Goal: Information Seeking & Learning: Find specific page/section

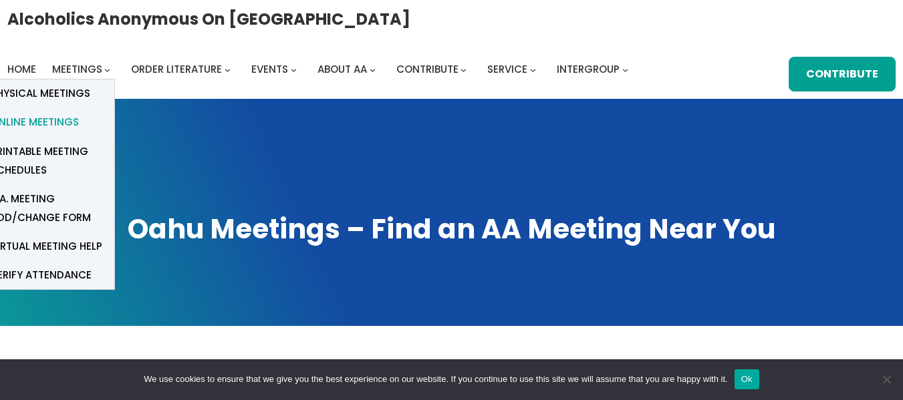
click at [69, 117] on span "Online Meetings" at bounding box center [35, 122] width 88 height 19
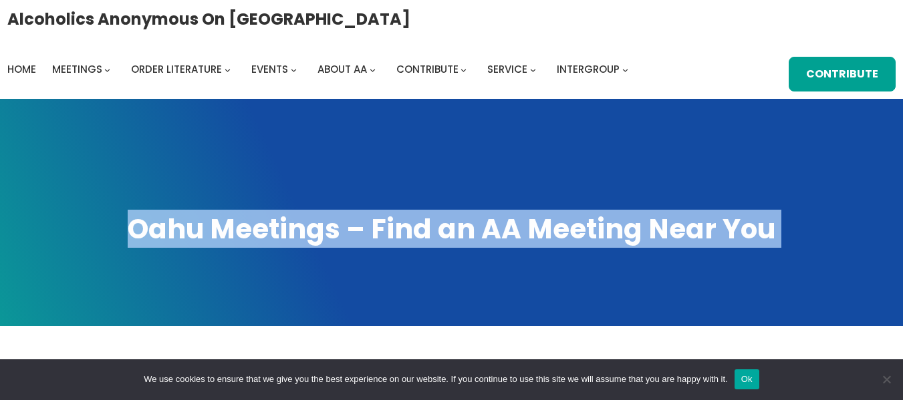
drag, startPoint x: 857, startPoint y: 333, endPoint x: 861, endPoint y: 325, distance: 9.0
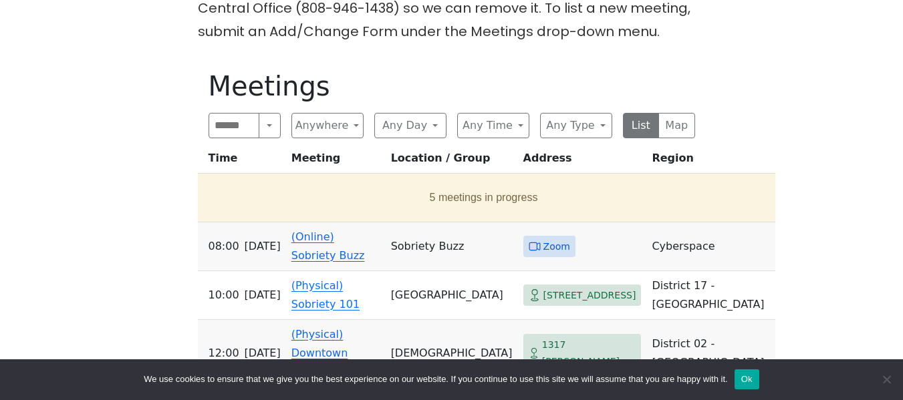
scroll to position [735, 0]
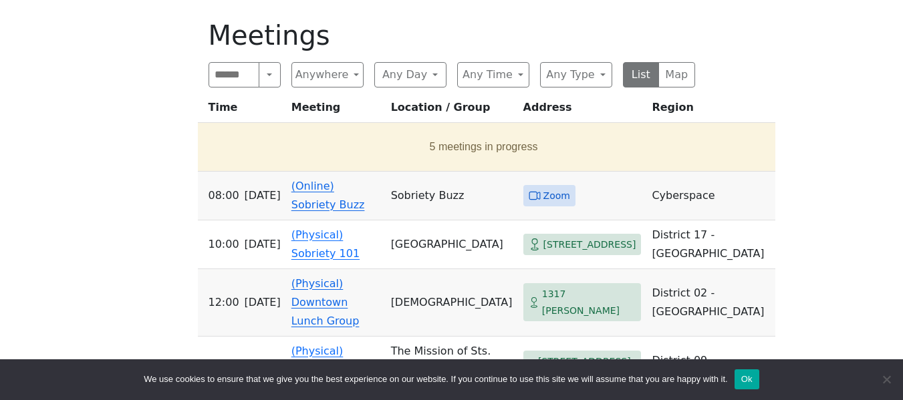
click at [308, 180] on link "(Online) Sobriety Buzz" at bounding box center [328, 195] width 74 height 31
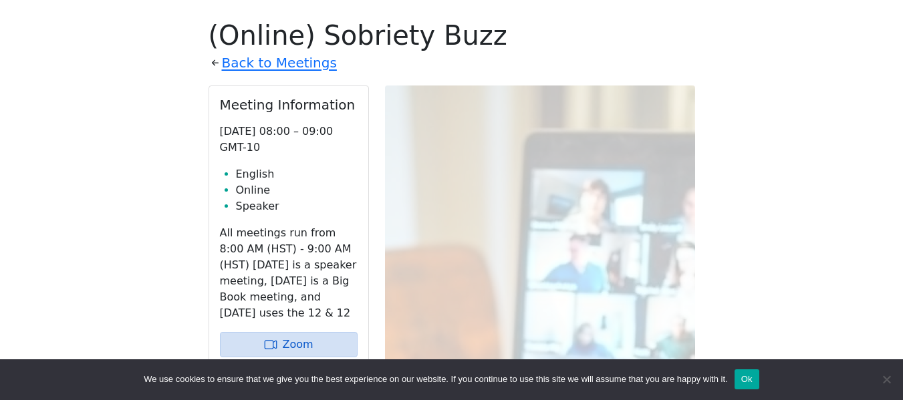
scroll to position [697, 0]
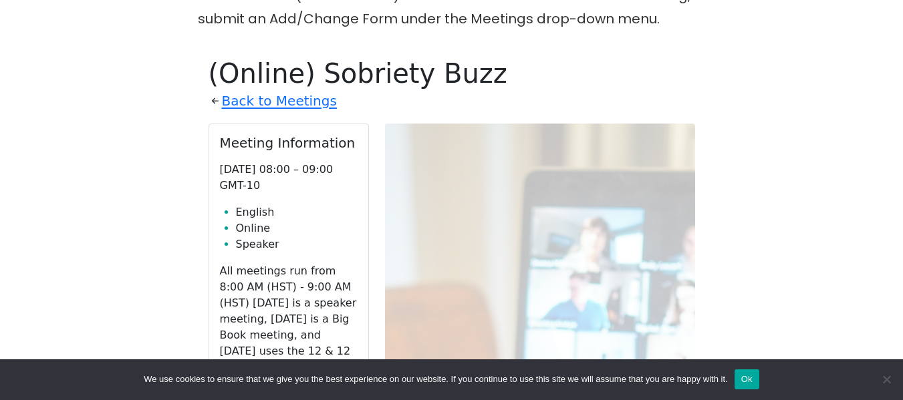
click at [289, 370] on link "Zoom" at bounding box center [289, 382] width 138 height 25
